Goal: Information Seeking & Learning: Learn about a topic

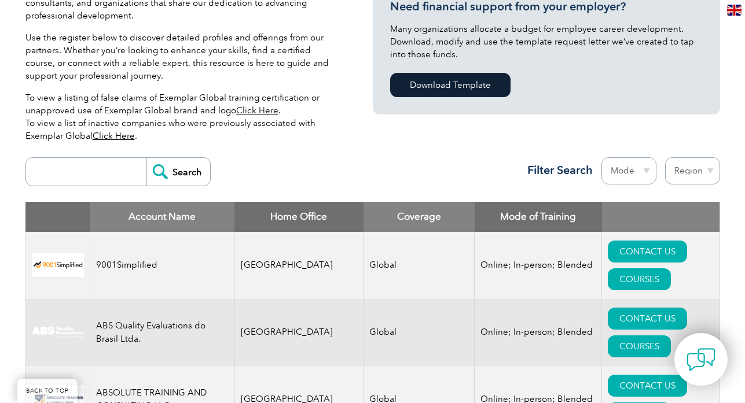
scroll to position [327, 0]
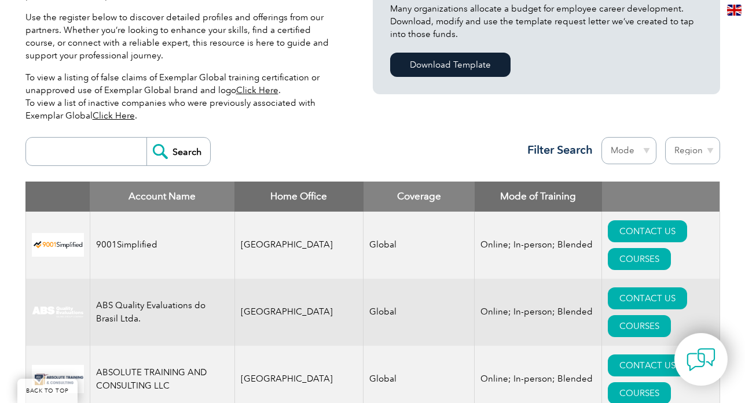
click at [97, 138] on input "search" at bounding box center [89, 152] width 115 height 28
type input "lms"
click at [206, 138] on input "Search" at bounding box center [178, 152] width 64 height 28
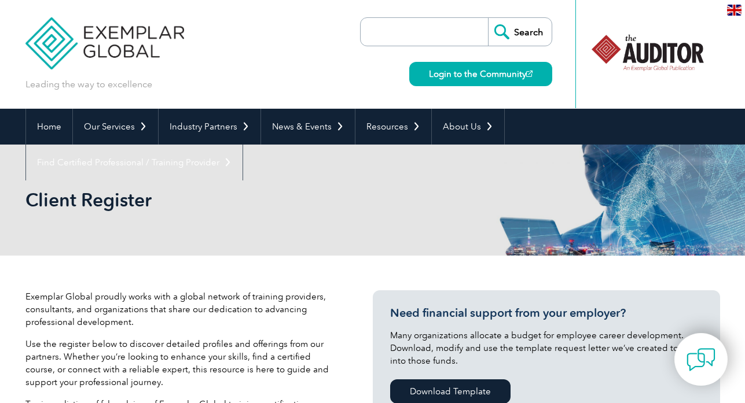
click at [341, 187] on div "Client Register" at bounding box center [372, 200] width 694 height 111
click at [119, 31] on img at bounding box center [104, 34] width 159 height 69
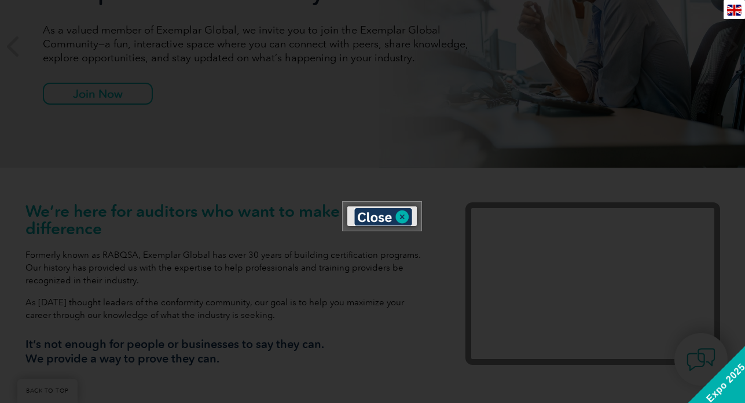
scroll to position [224, 0]
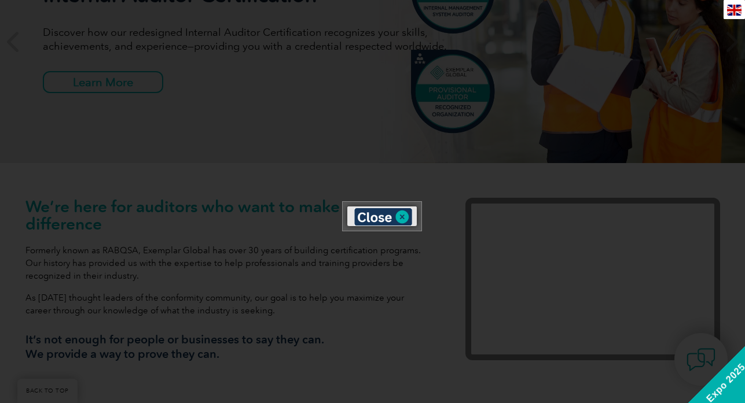
click at [412, 273] on div at bounding box center [372, 201] width 745 height 403
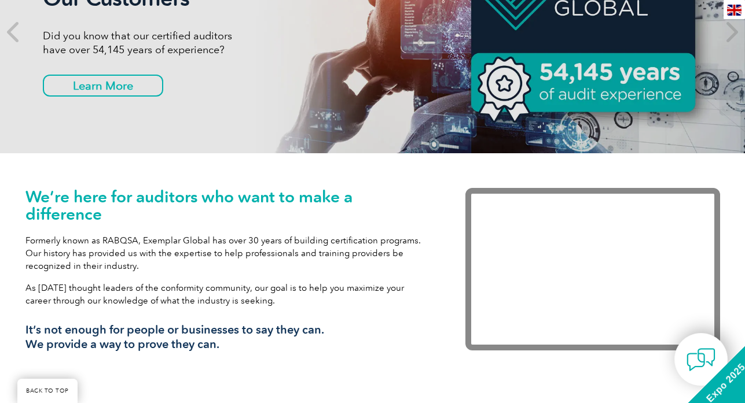
scroll to position [0, 0]
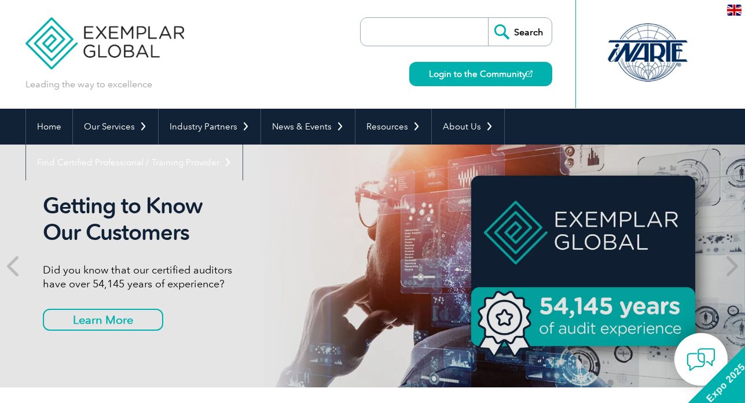
click at [402, 36] on input "search" at bounding box center [426, 32] width 121 height 28
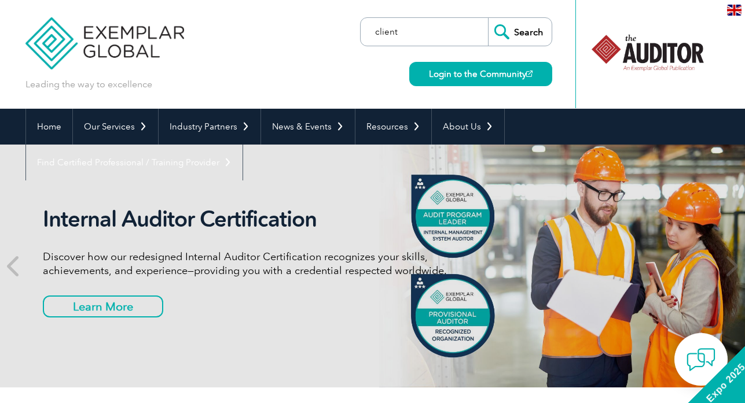
type input "client"
click at [519, 34] on input "Search" at bounding box center [520, 32] width 64 height 28
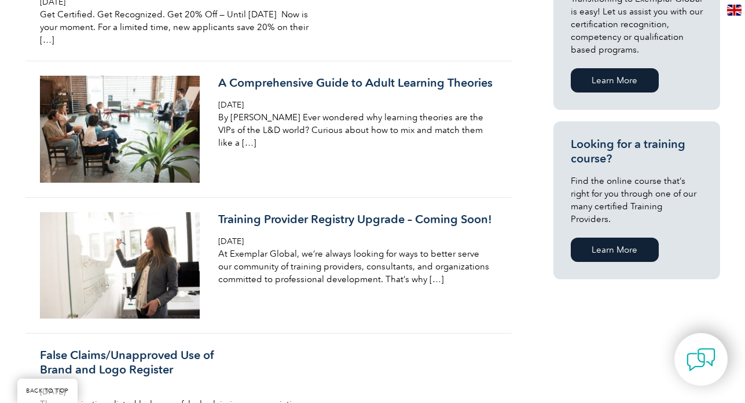
scroll to position [742, 0]
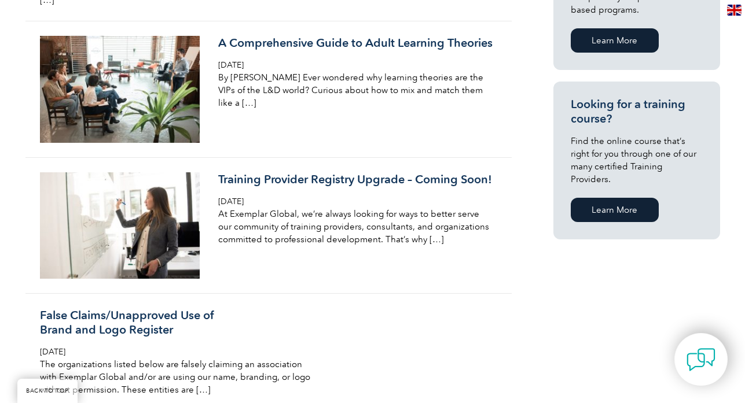
click at [610, 198] on link "Learn More" at bounding box center [614, 210] width 88 height 24
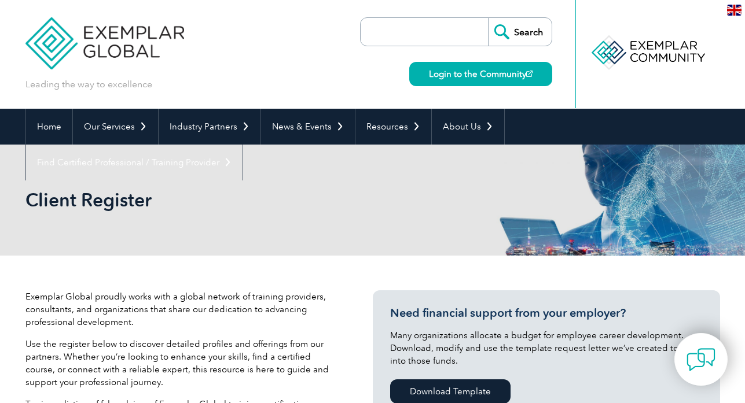
click at [425, 34] on input "search" at bounding box center [426, 32] width 121 height 28
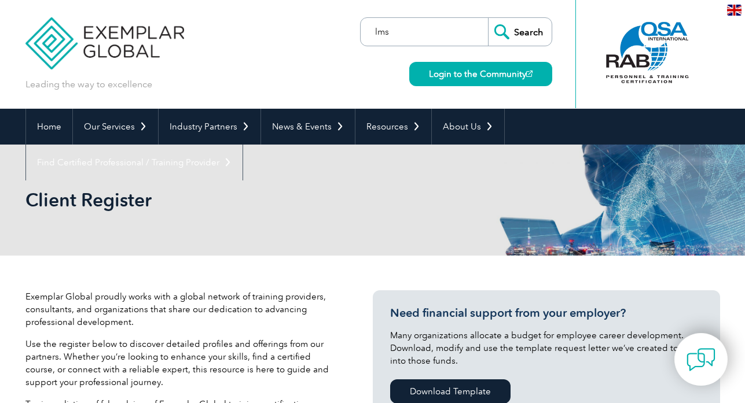
type input "lms"
click at [529, 39] on input "Search" at bounding box center [520, 32] width 64 height 28
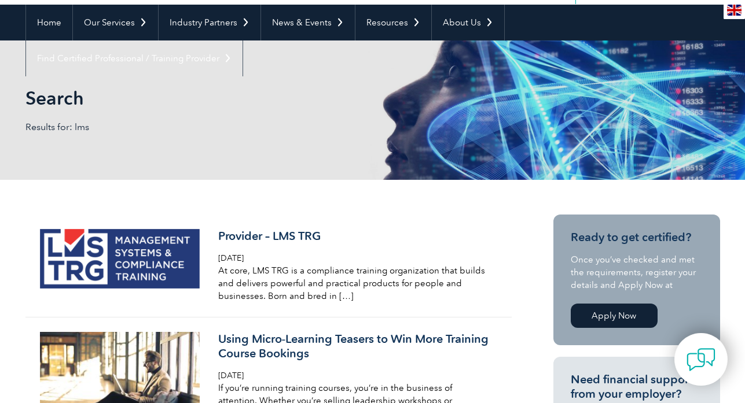
scroll to position [101, 0]
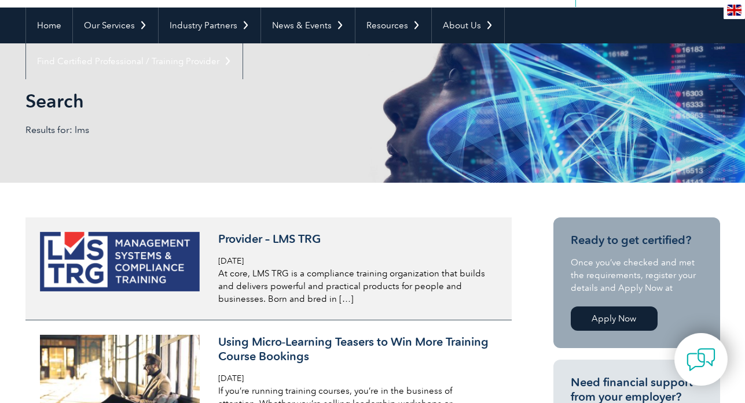
click at [146, 263] on img at bounding box center [120, 262] width 160 height 60
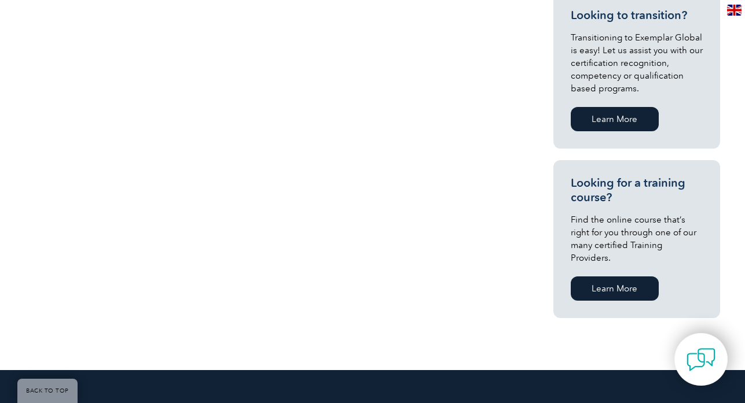
scroll to position [739, 0]
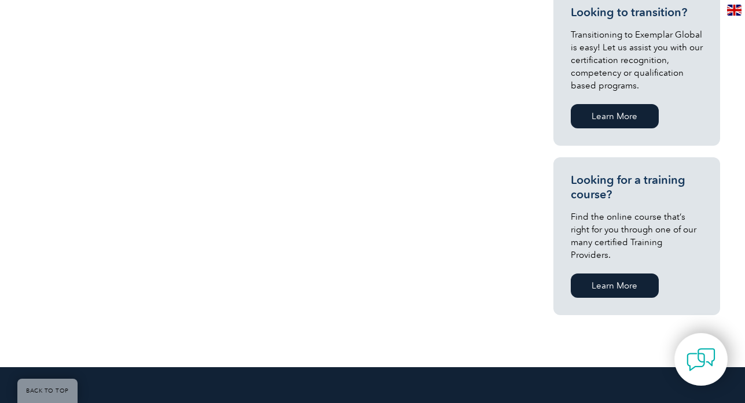
click at [612, 274] on link "Learn More" at bounding box center [614, 286] width 88 height 24
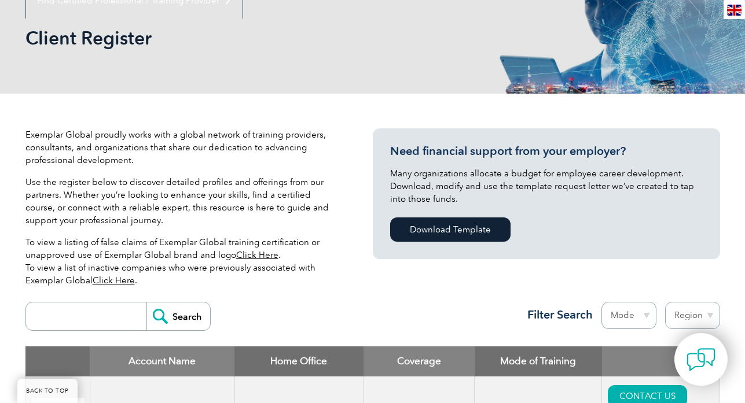
scroll to position [139, 0]
